Goal: Information Seeking & Learning: Find specific page/section

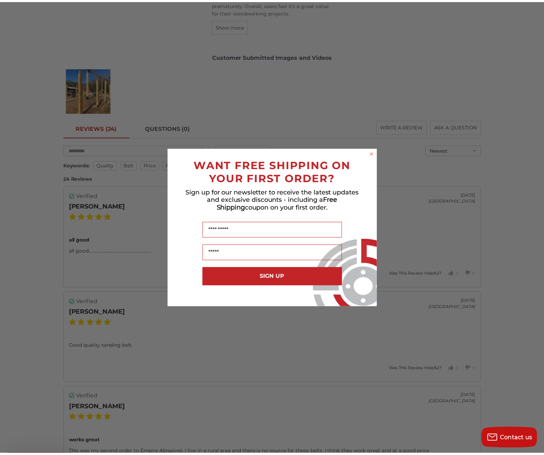
scroll to position [880, 0]
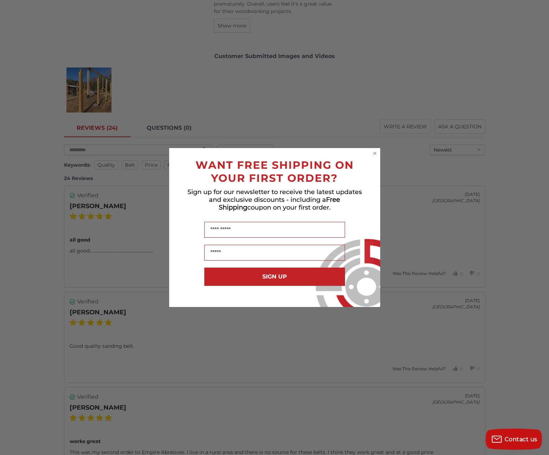
click at [376, 154] on circle "Close dialog" at bounding box center [375, 153] width 7 height 7
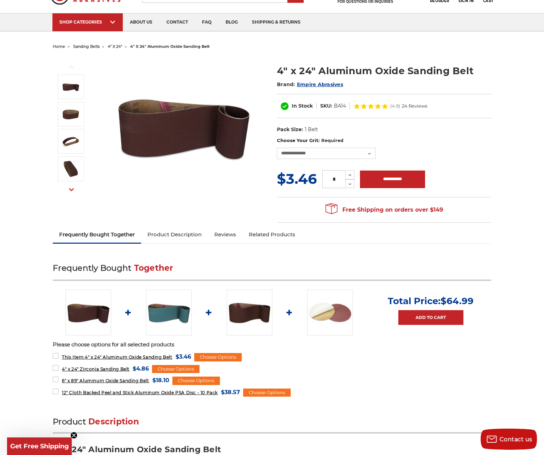
scroll to position [0, 0]
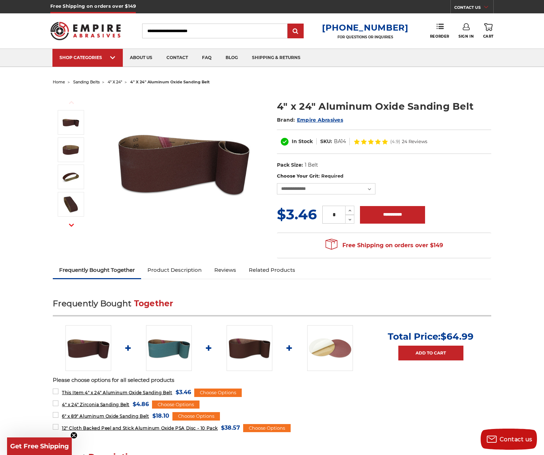
click at [208, 32] on input "Search" at bounding box center [214, 31] width 145 height 15
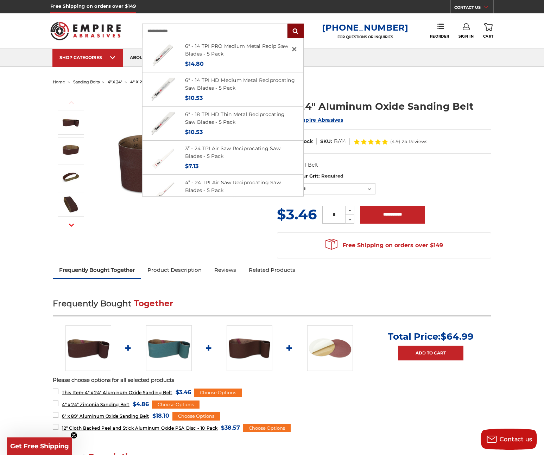
type input "**********"
click at [299, 30] on input "submit" at bounding box center [296, 31] width 14 height 14
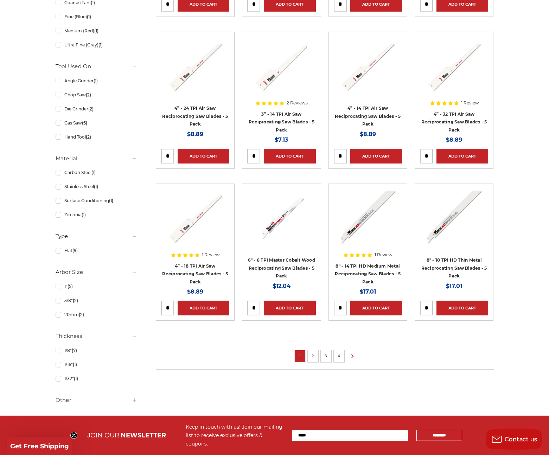
scroll to position [338, 0]
